Goal: Navigation & Orientation: Find specific page/section

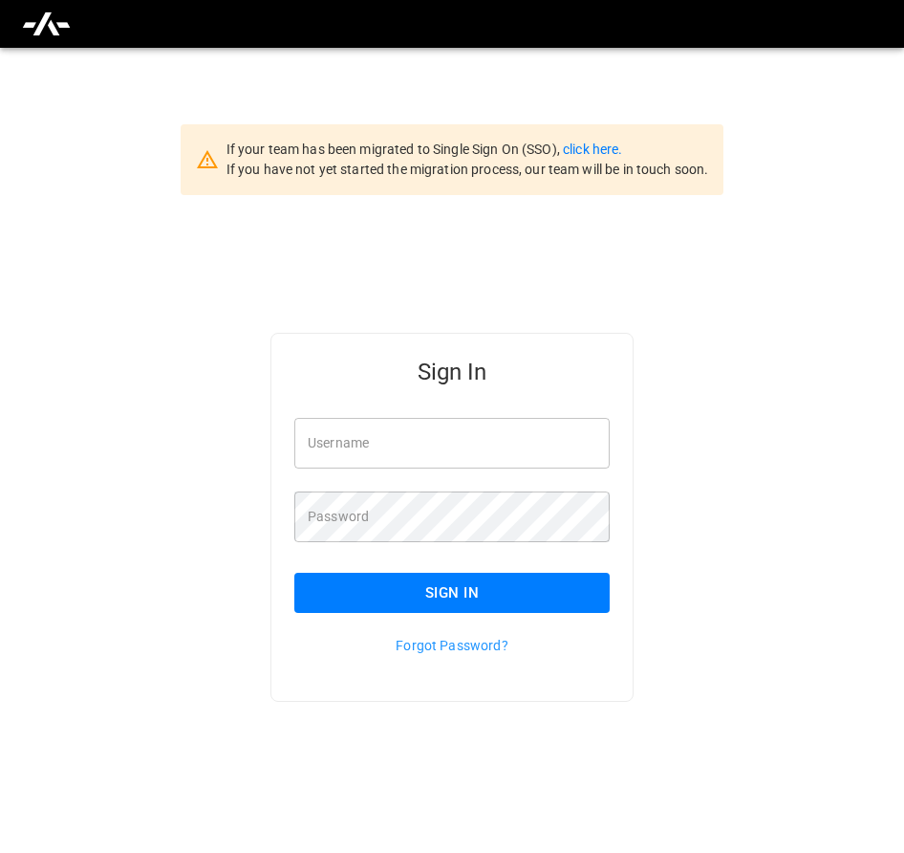
type input "**********"
click at [586, 604] on button "Sign In" at bounding box center [451, 593] width 315 height 40
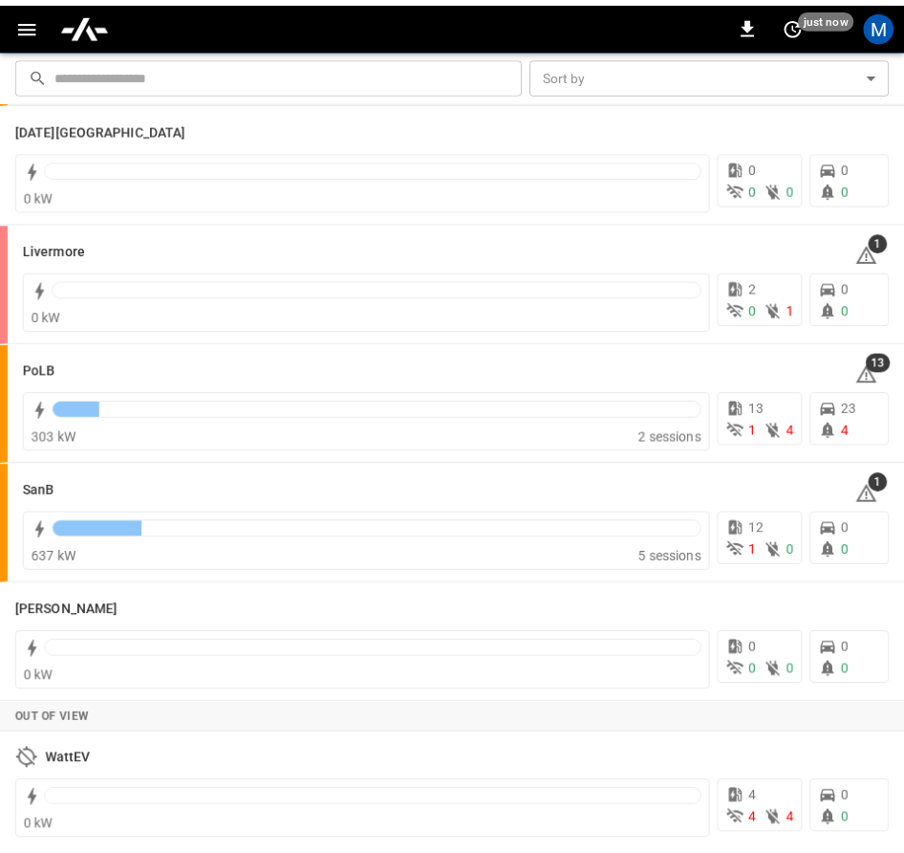
scroll to position [389, 0]
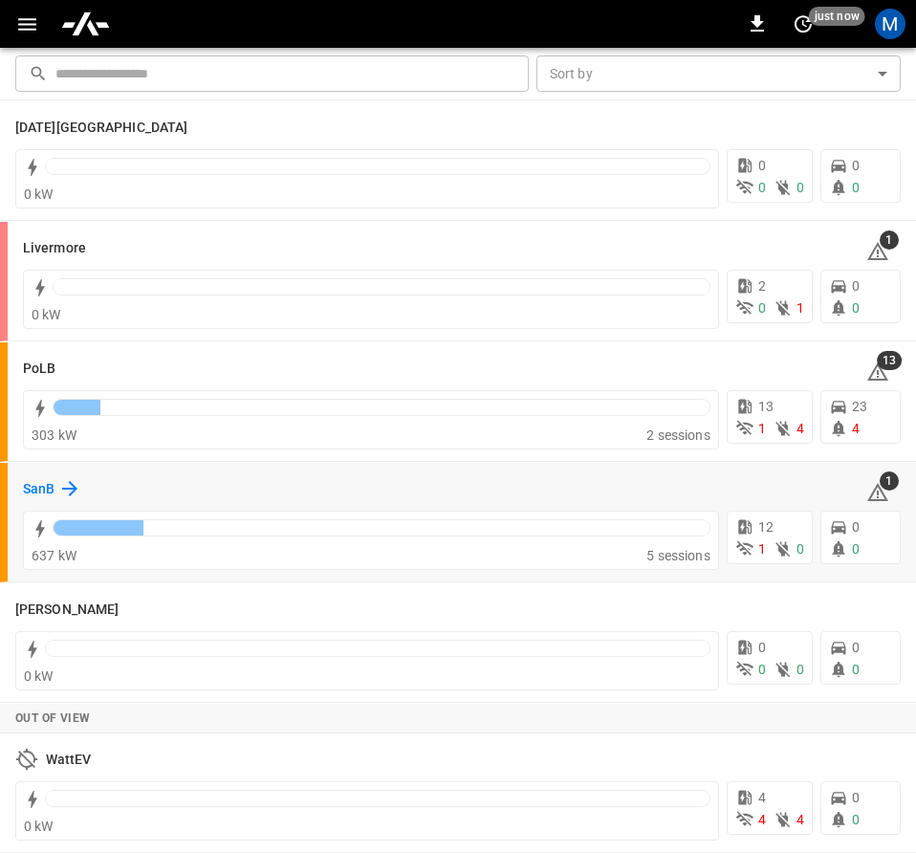
click at [63, 477] on icon at bounding box center [69, 488] width 23 height 23
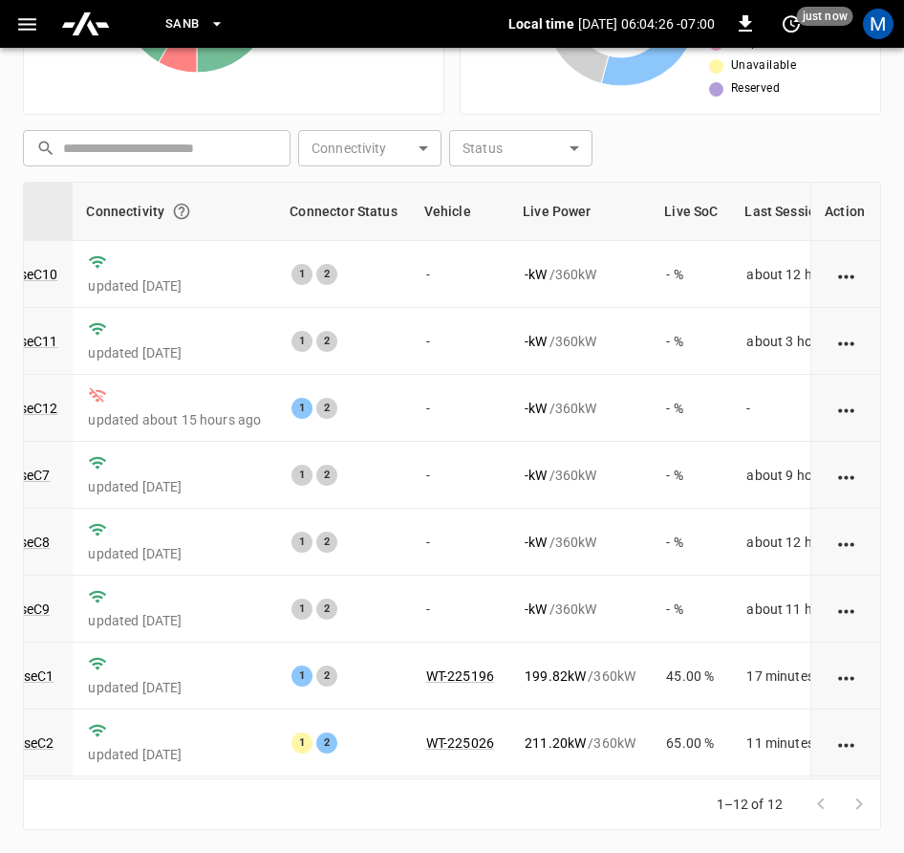
scroll to position [290, 224]
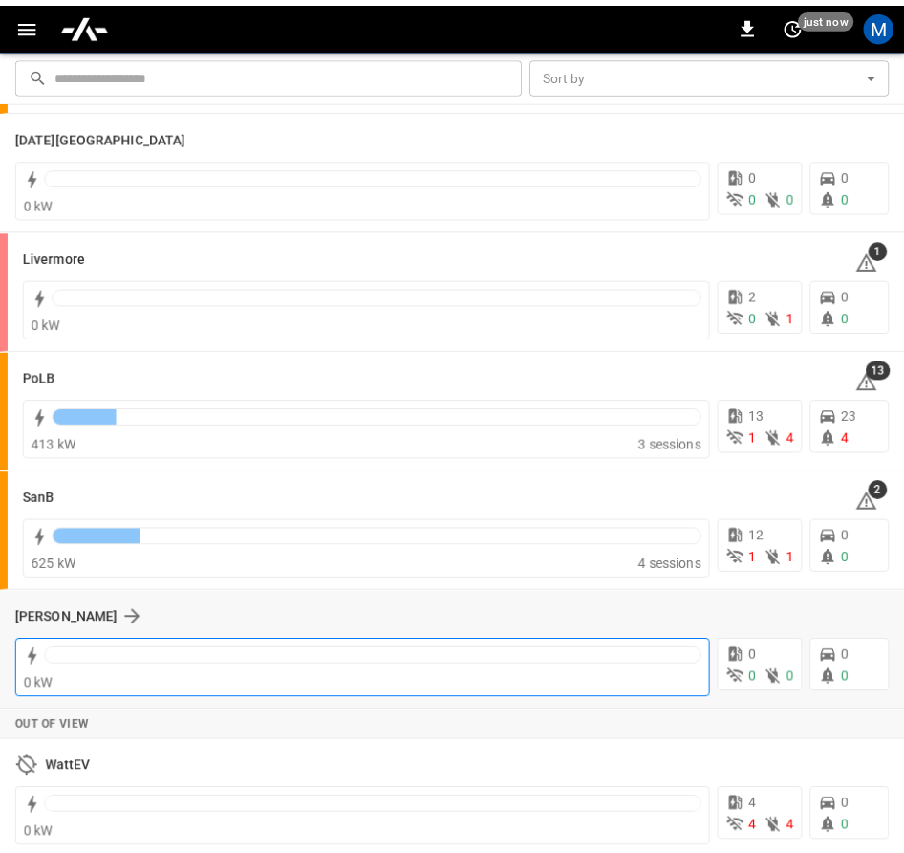
scroll to position [382, 0]
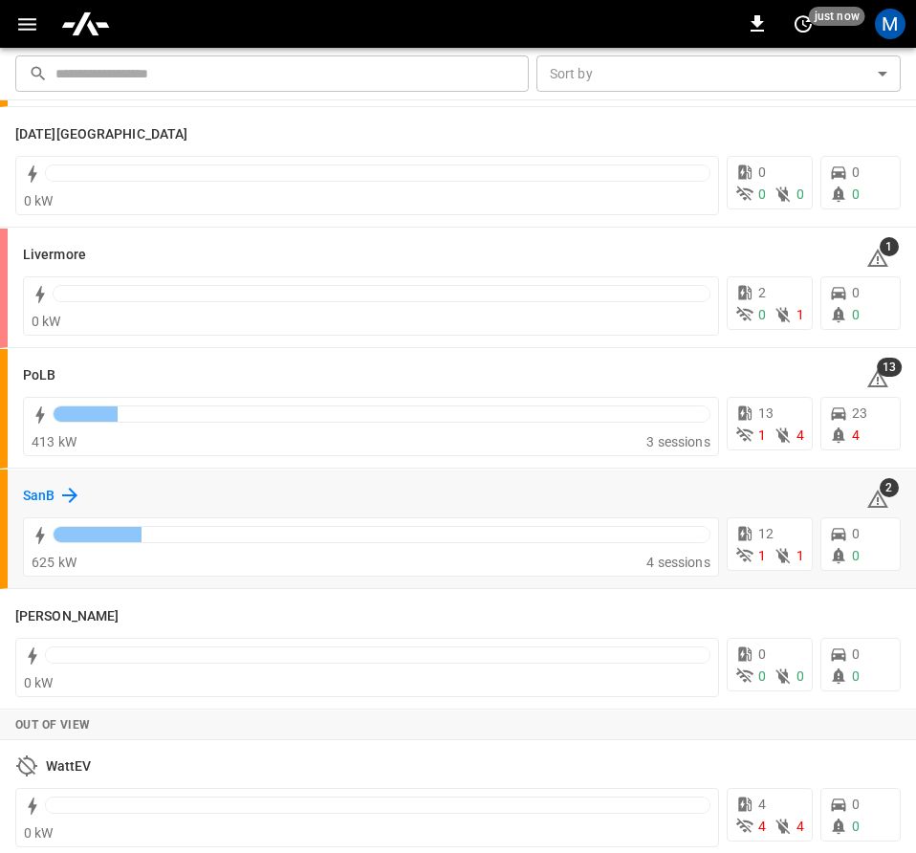
click at [32, 497] on h6 "SanB" at bounding box center [39, 496] width 32 height 21
